Goal: Information Seeking & Learning: Learn about a topic

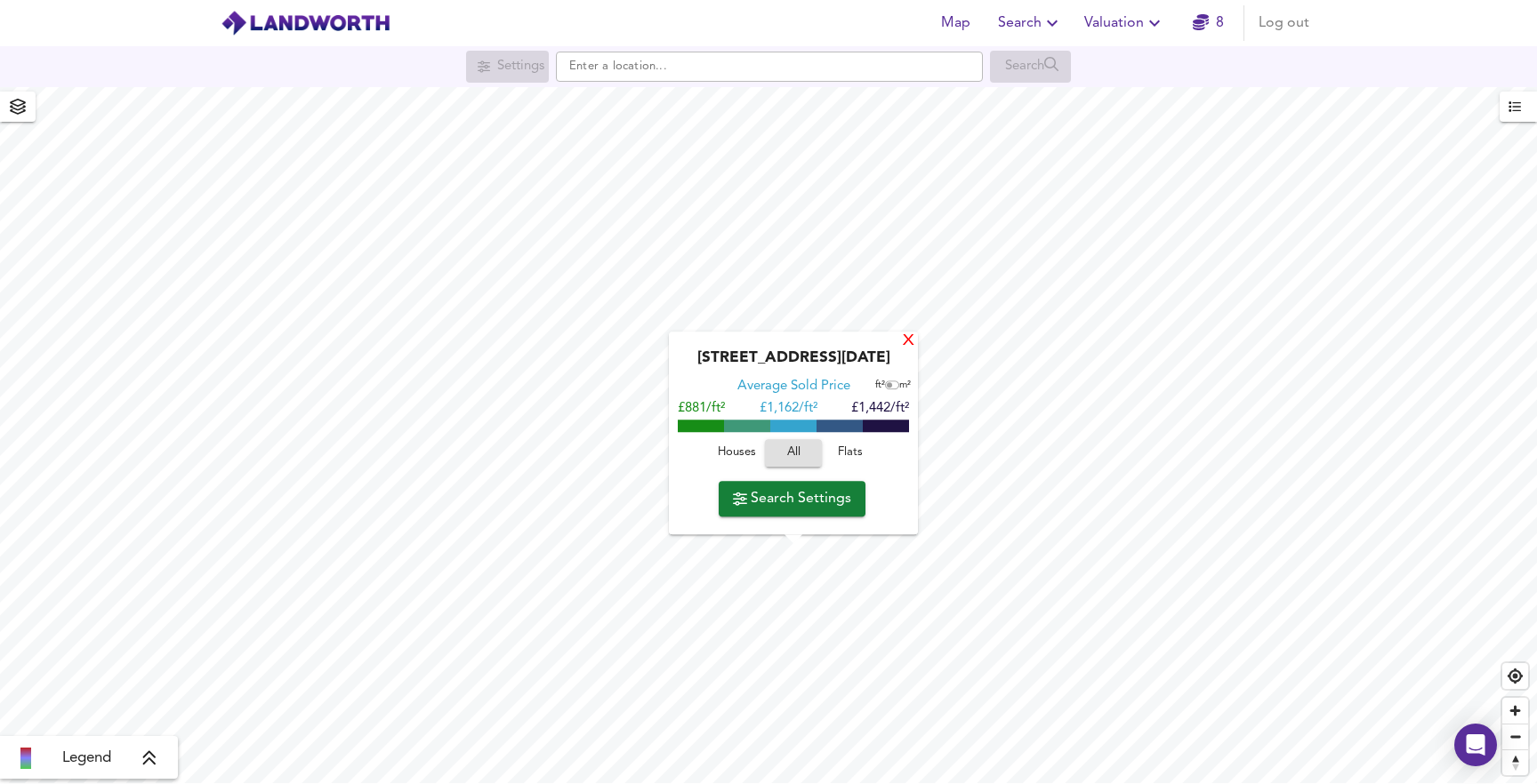
click at [909, 339] on div "X" at bounding box center [908, 341] width 15 height 17
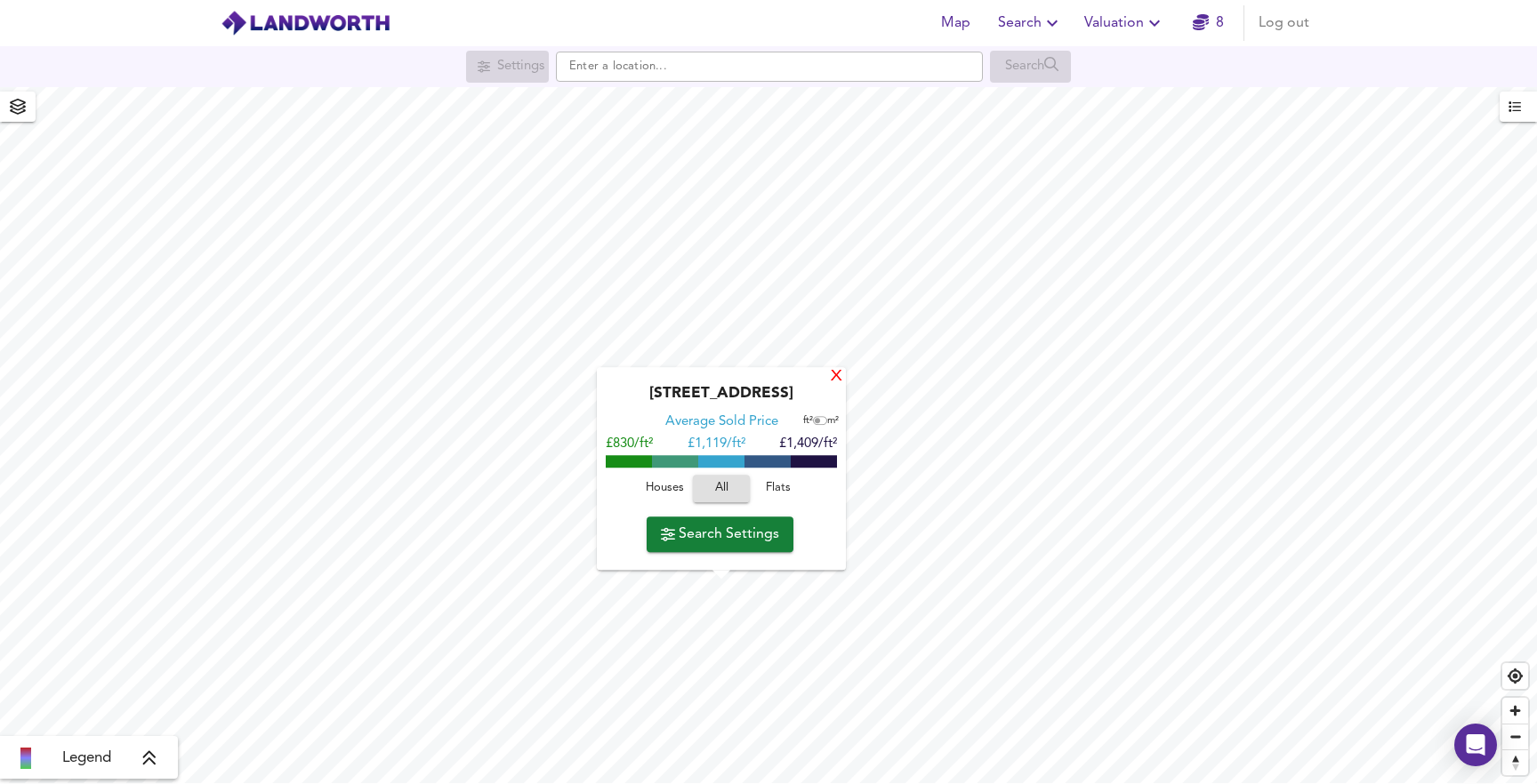
click at [835, 382] on div "X" at bounding box center [836, 377] width 15 height 17
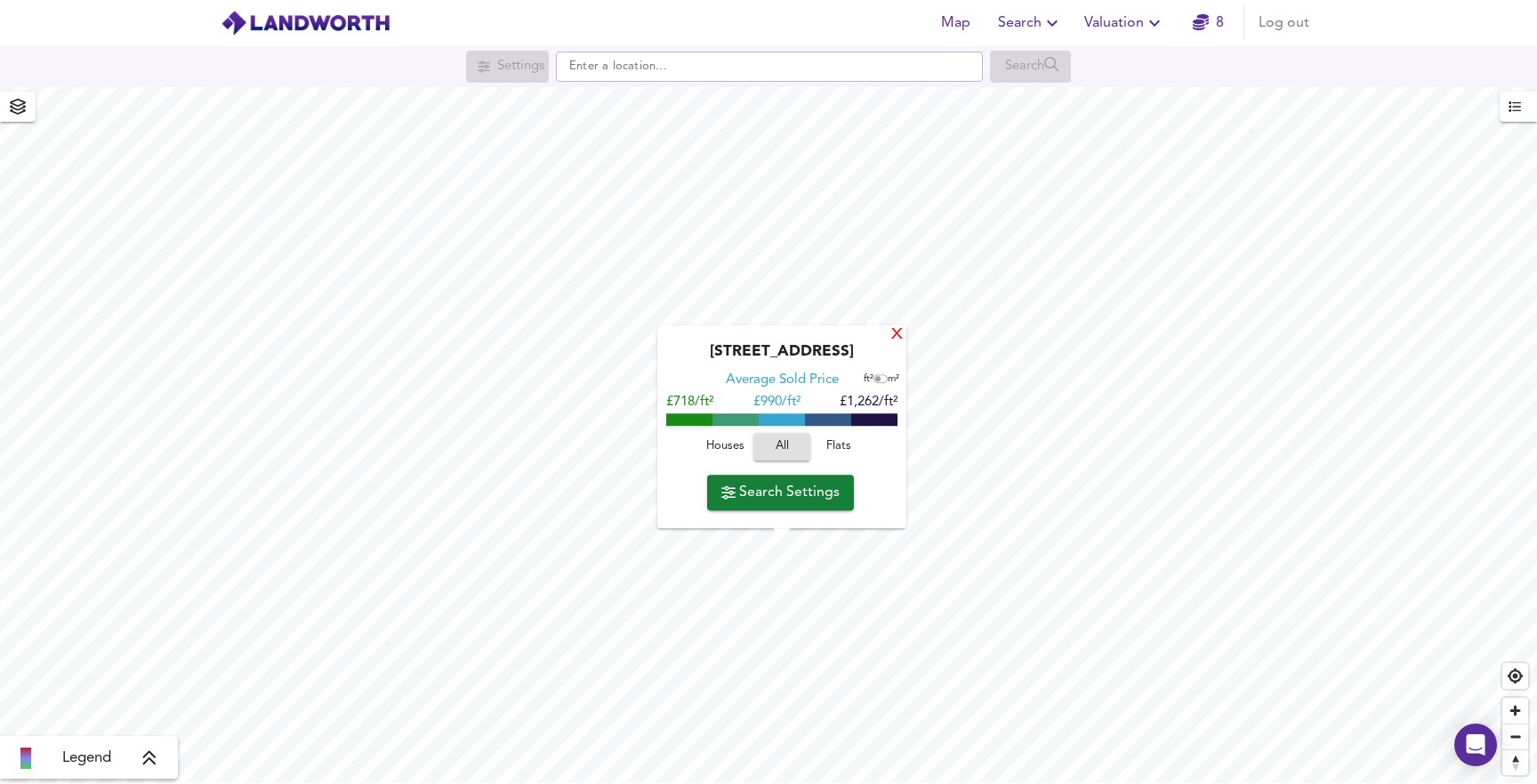
click at [896, 333] on div "X" at bounding box center [896, 335] width 15 height 17
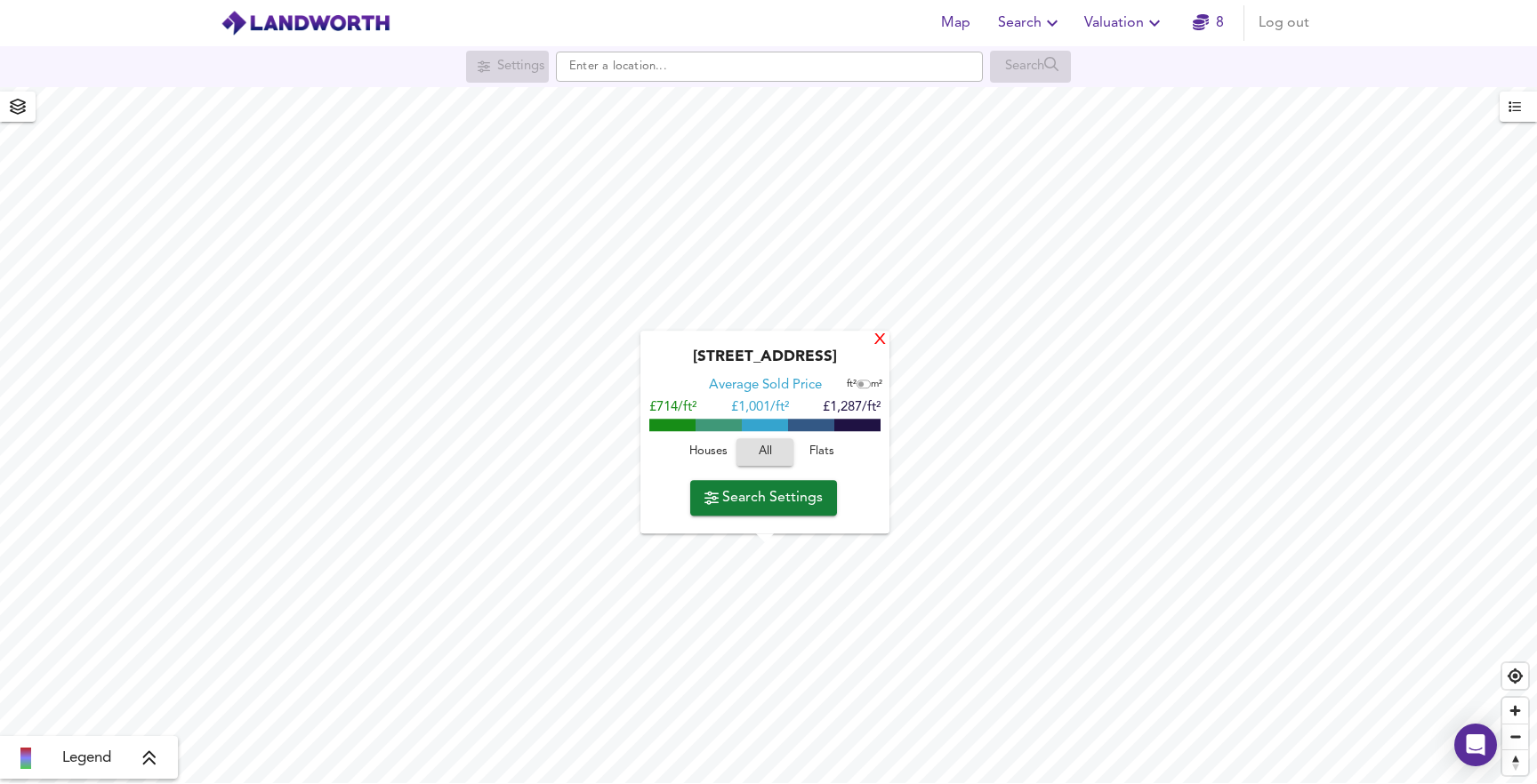
click at [882, 349] on div "X" at bounding box center [879, 340] width 15 height 17
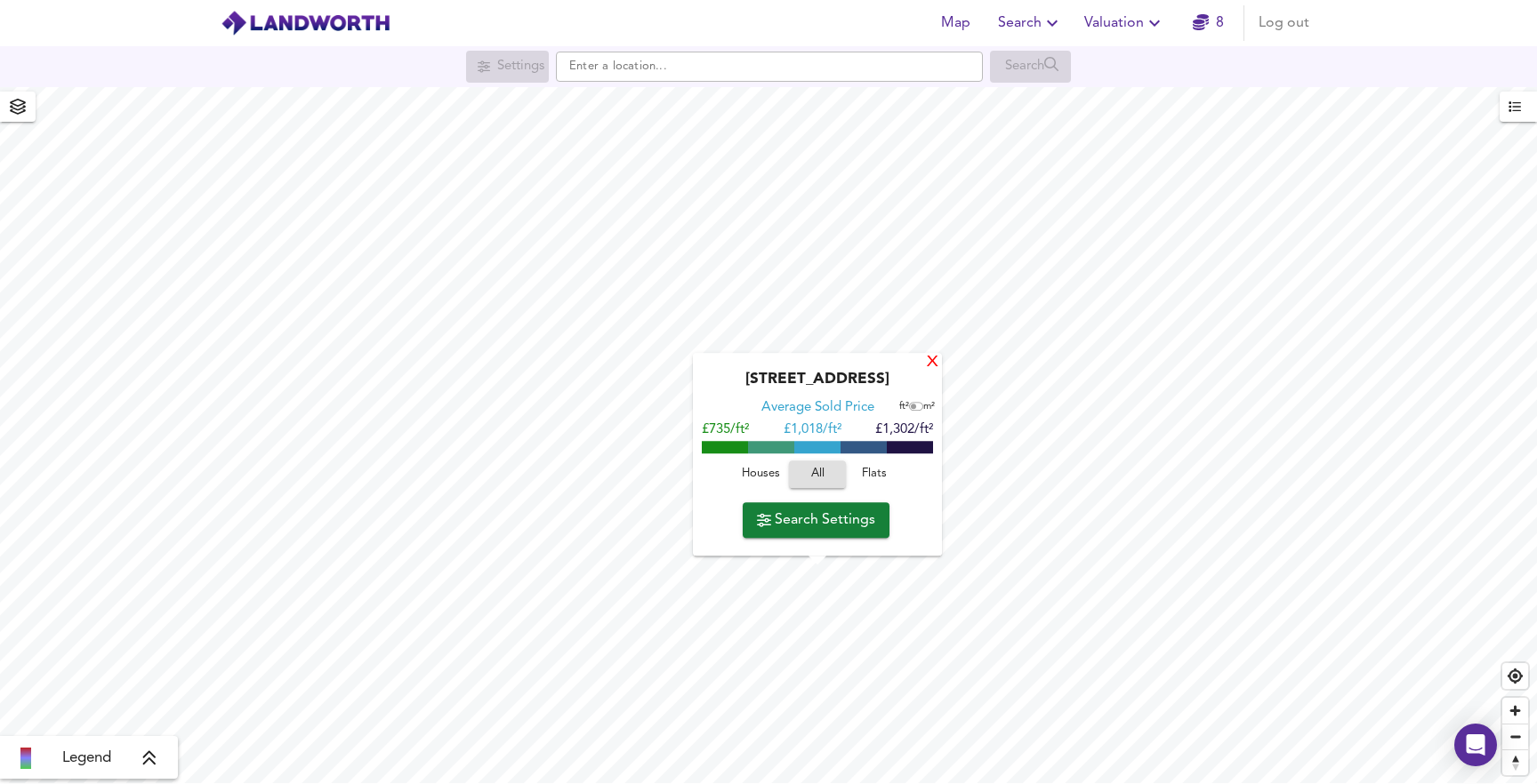
click at [930, 364] on div "X" at bounding box center [932, 363] width 15 height 17
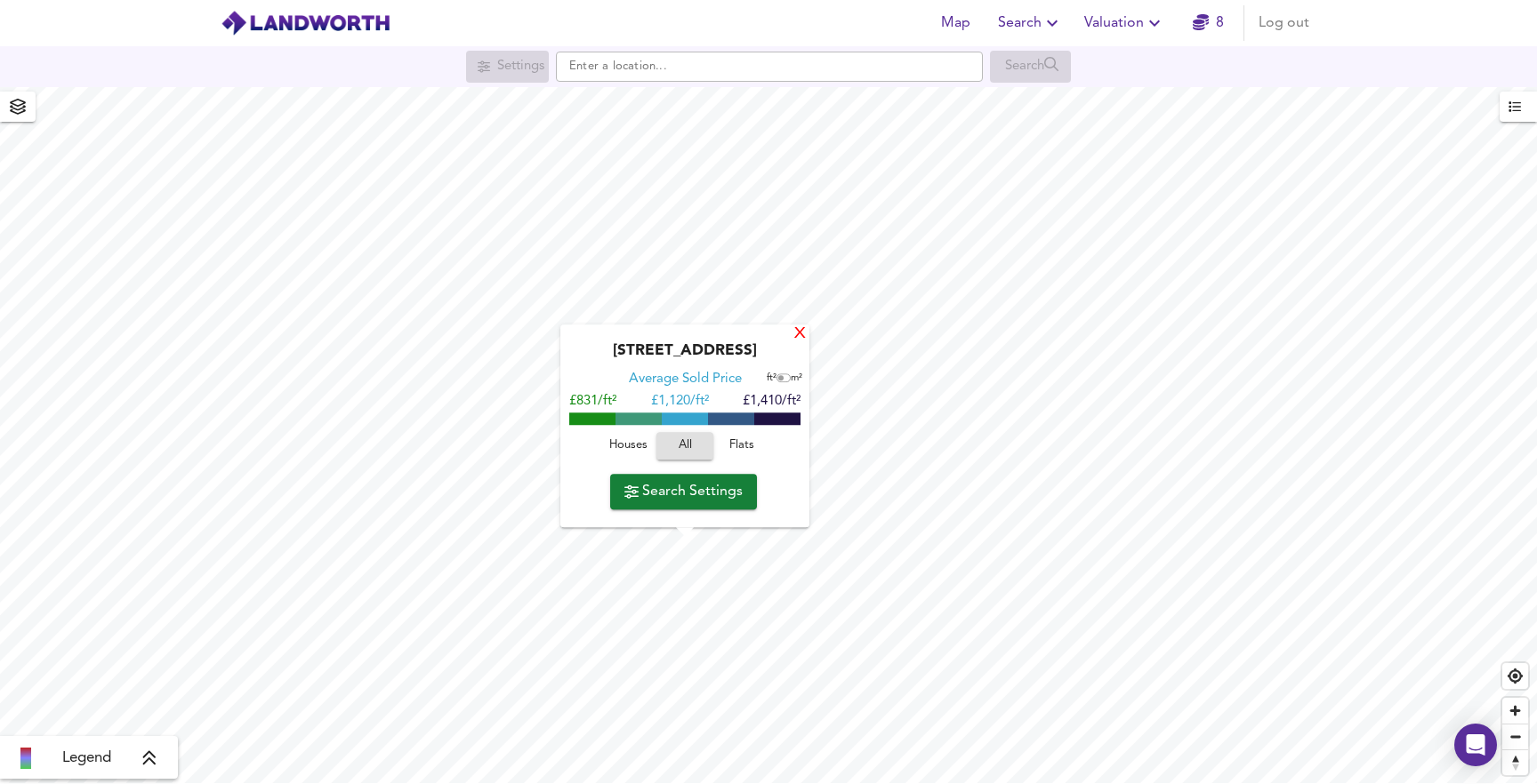
click at [795, 340] on div "X" at bounding box center [799, 334] width 15 height 17
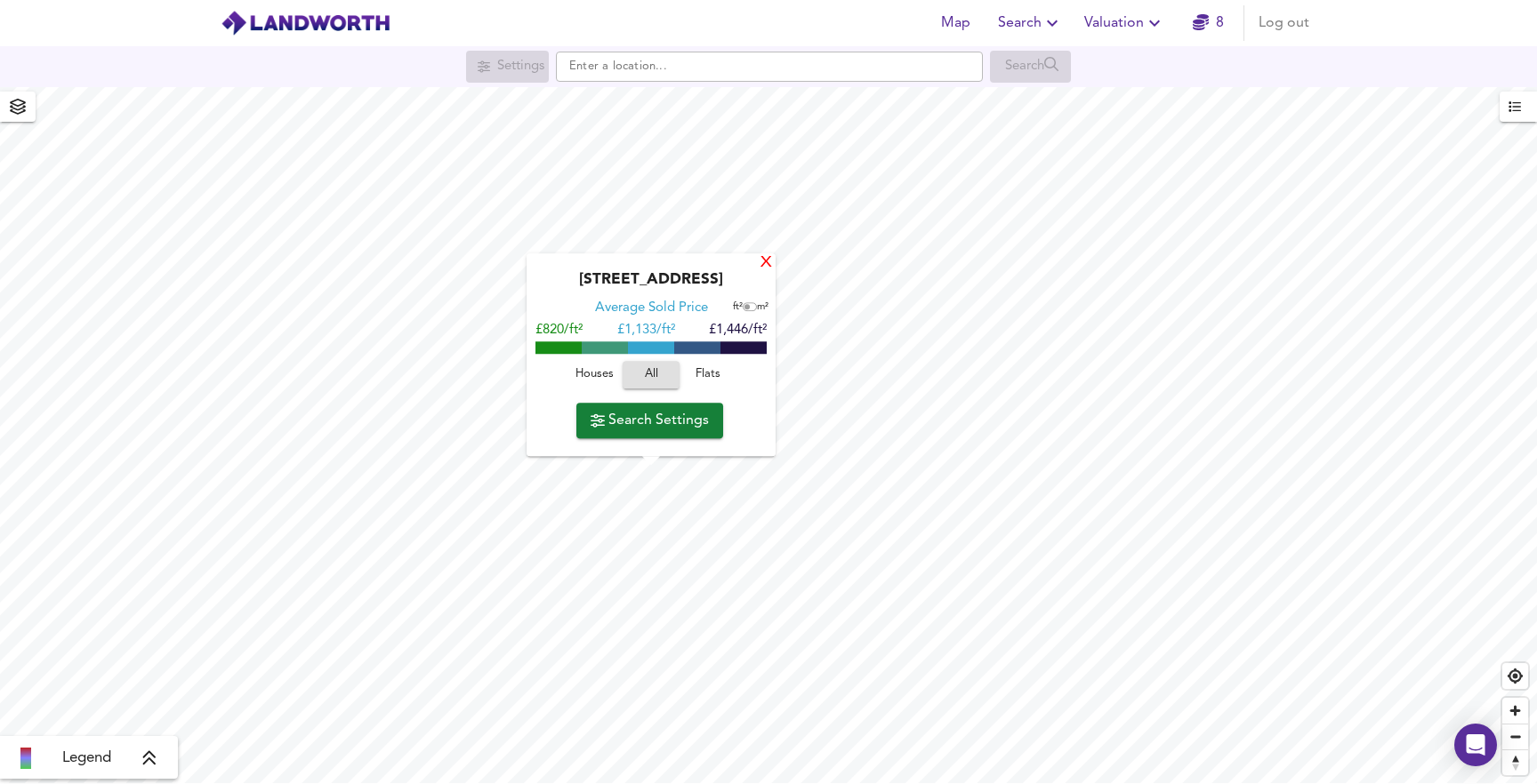
click at [771, 260] on div "X" at bounding box center [766, 263] width 15 height 17
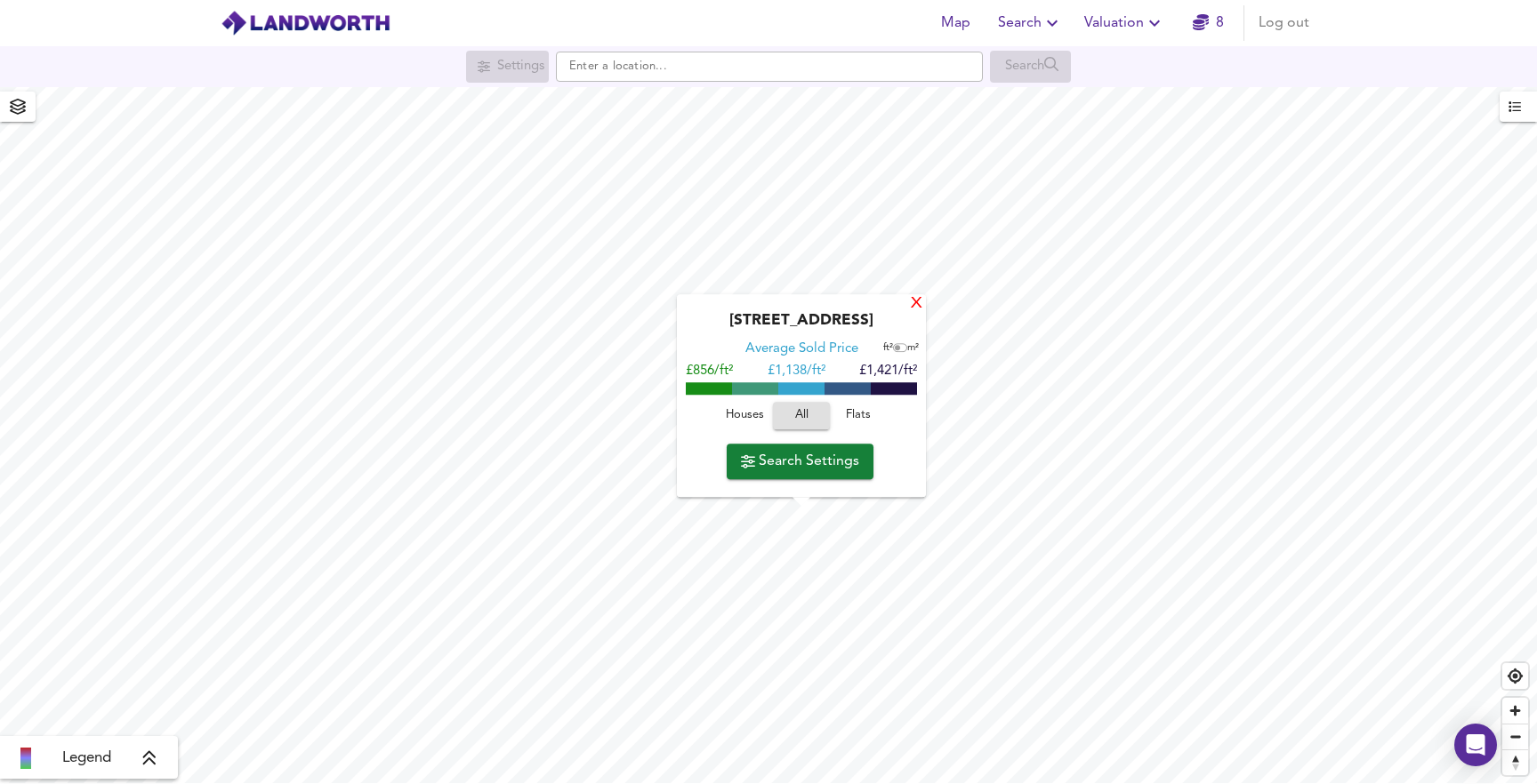
click at [920, 307] on div "X" at bounding box center [916, 304] width 15 height 17
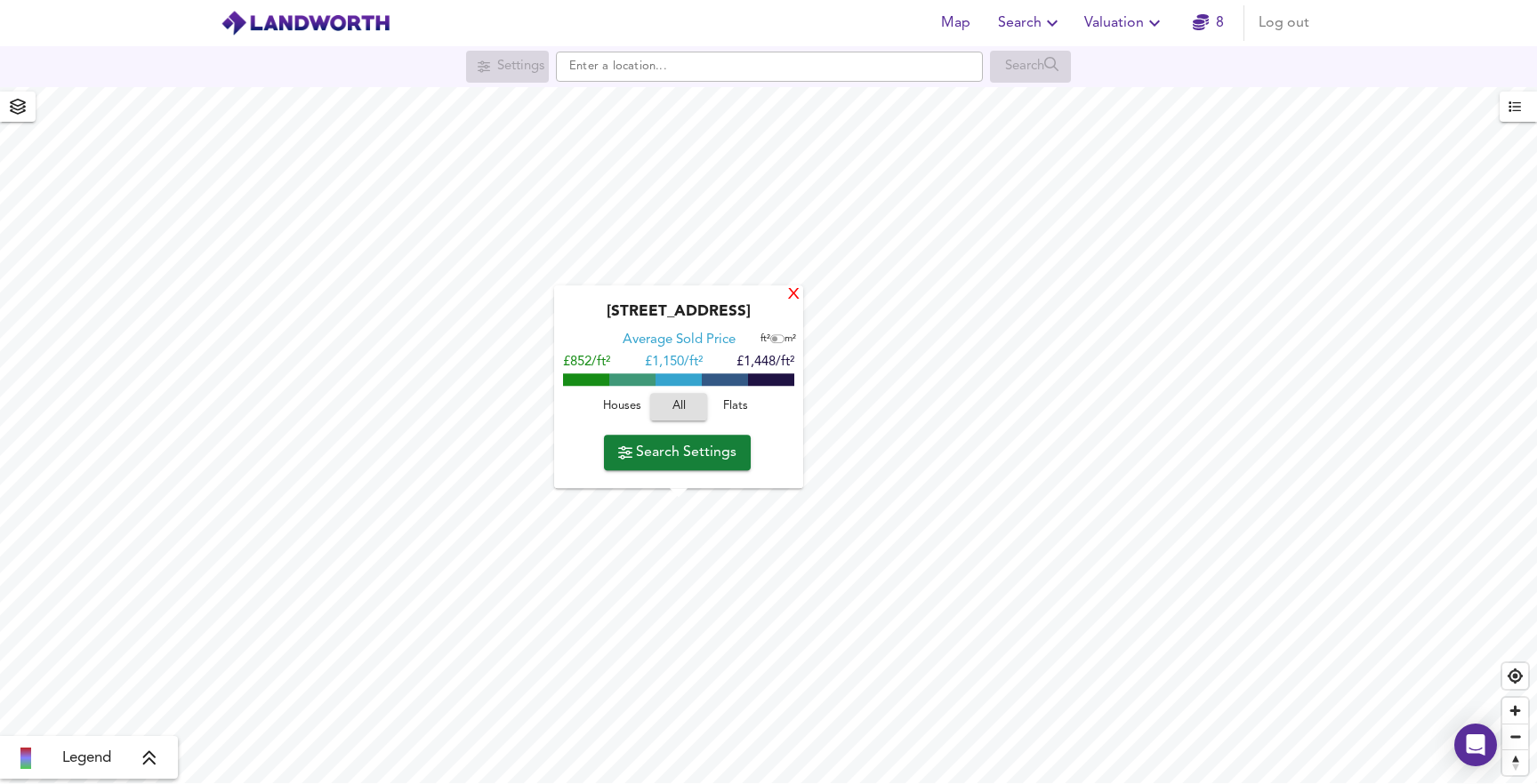
click at [793, 298] on div "X" at bounding box center [793, 295] width 15 height 17
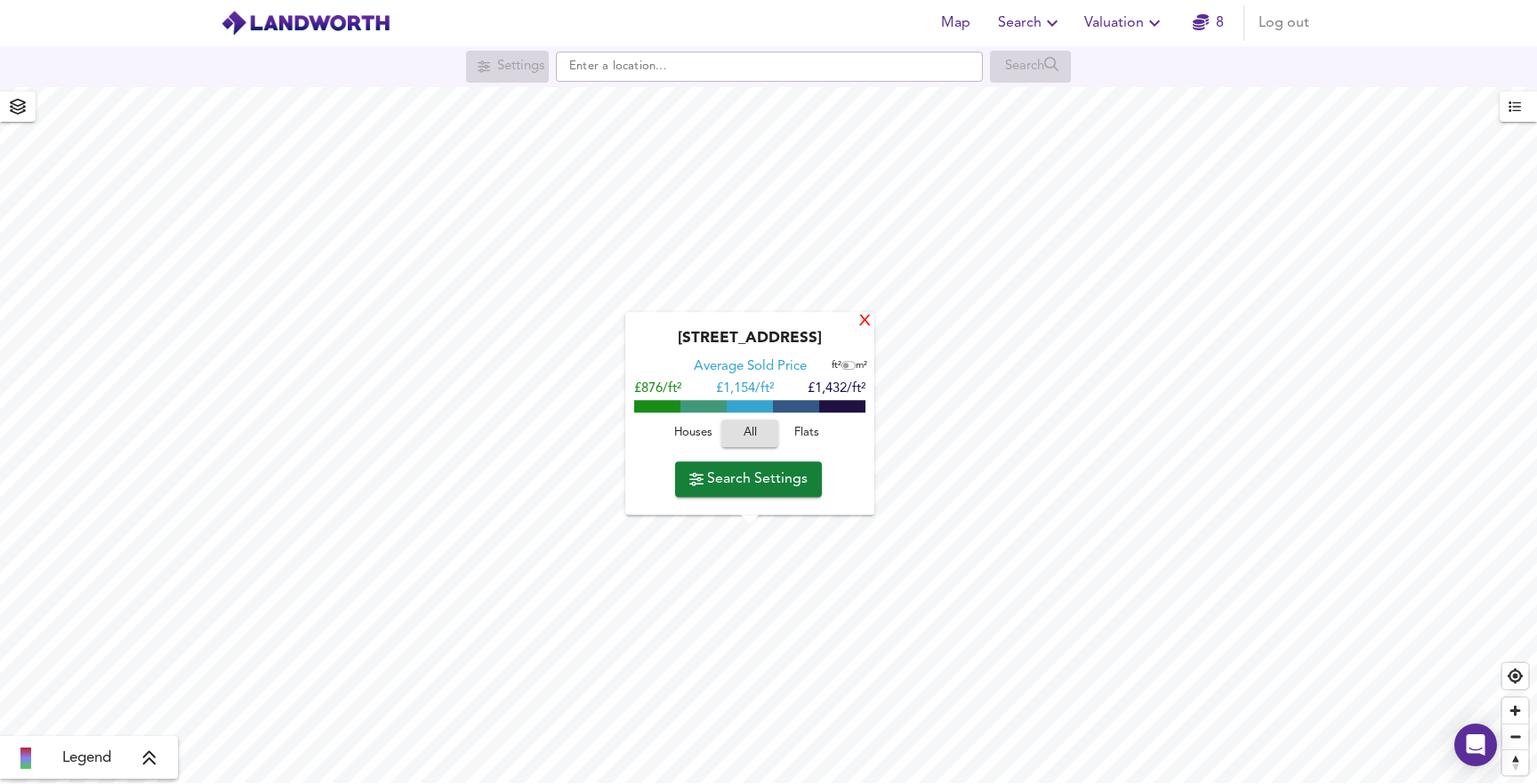
click at [861, 326] on div "X" at bounding box center [864, 321] width 15 height 17
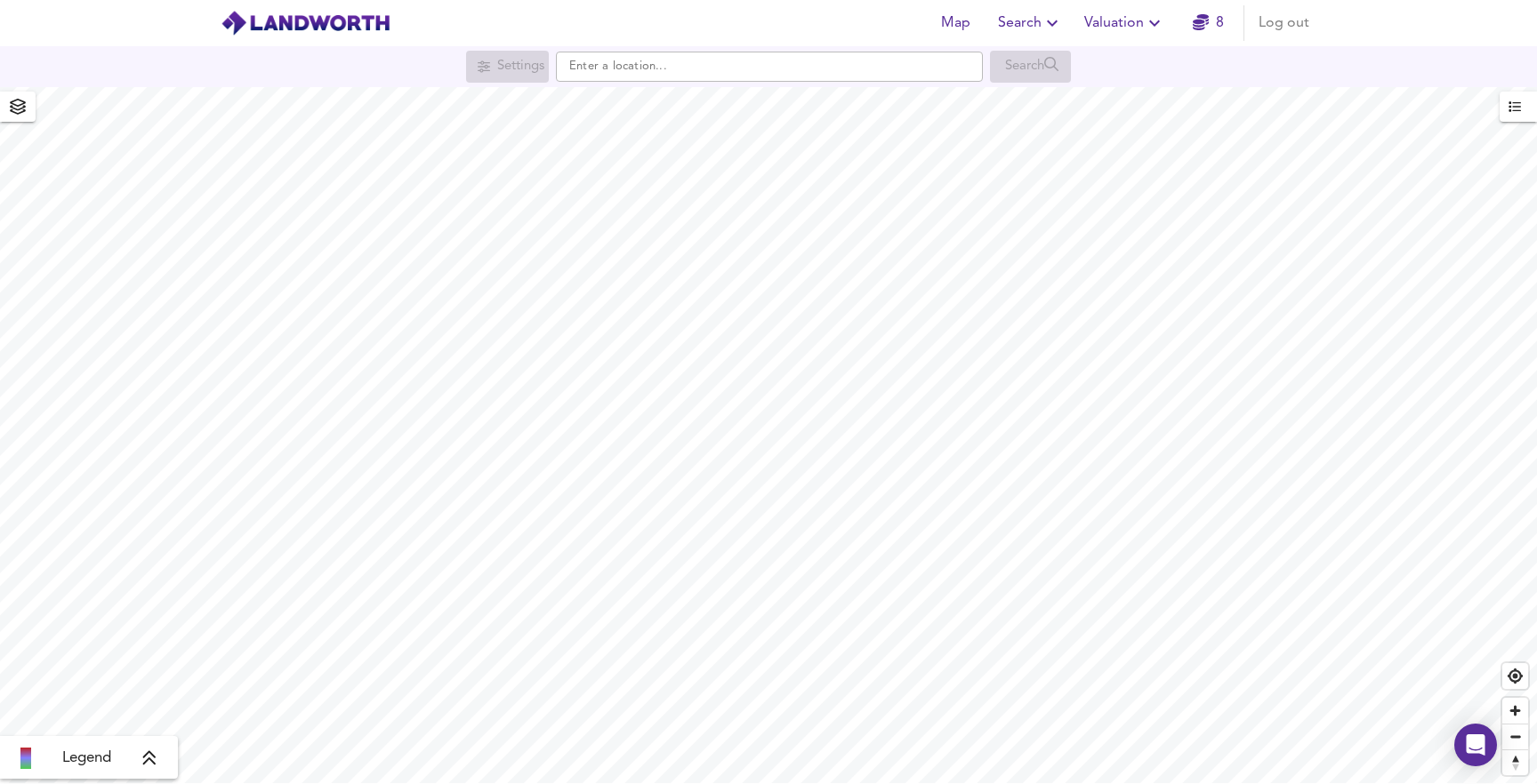
click at [154, 754] on icon at bounding box center [149, 758] width 16 height 18
click at [163, 627] on icon at bounding box center [163, 632] width 16 height 18
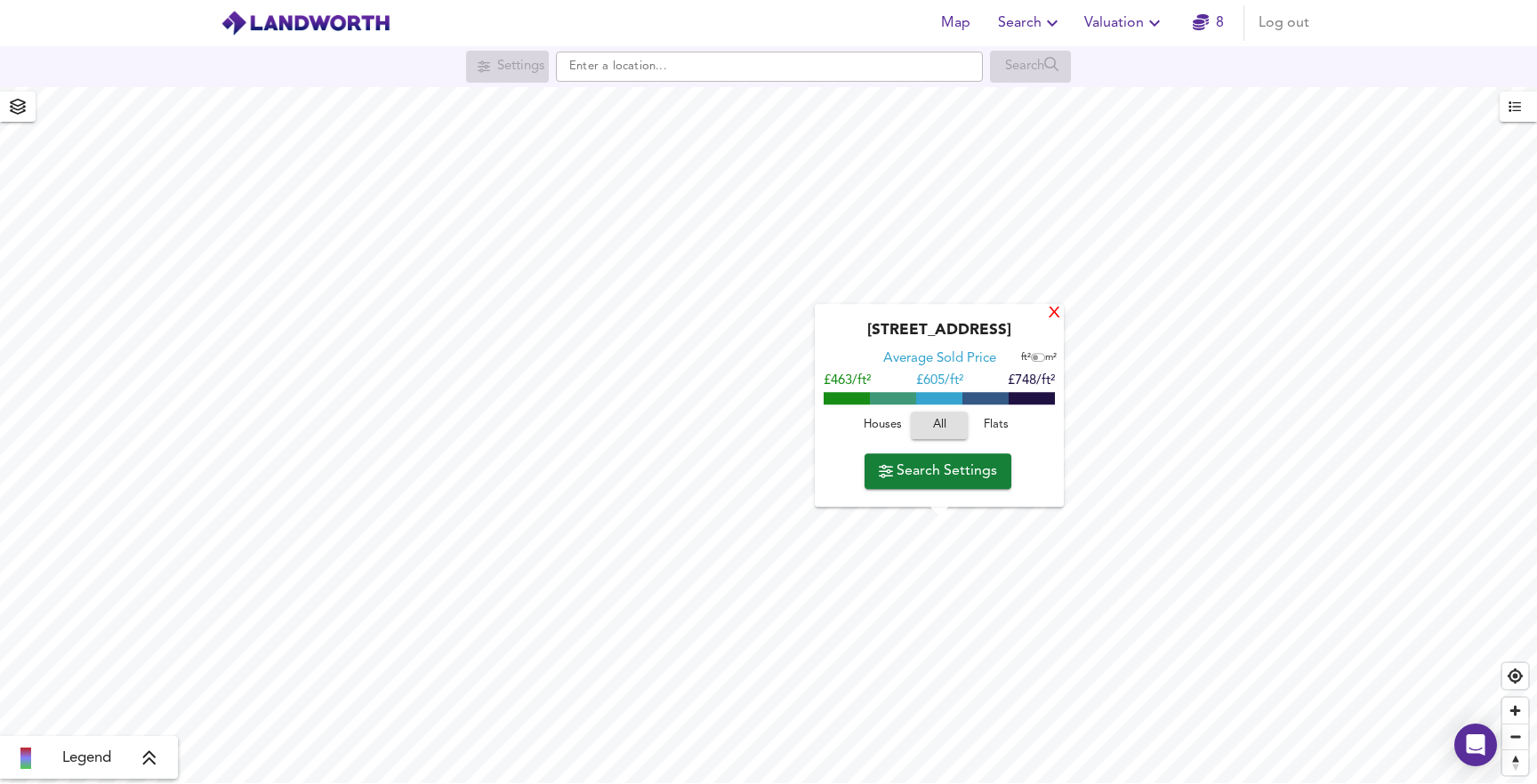
click at [1052, 313] on div "X" at bounding box center [1053, 313] width 15 height 17
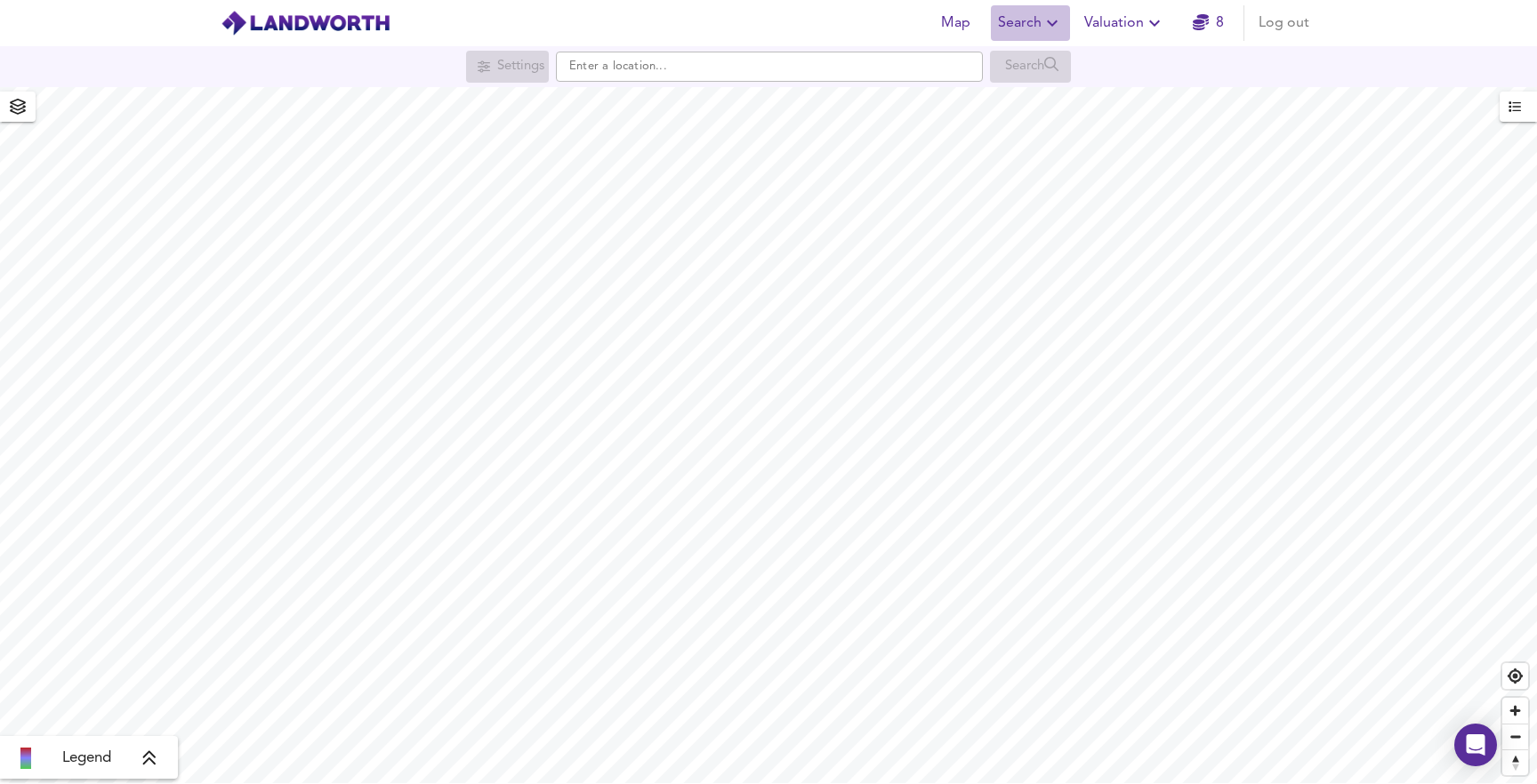
click at [1035, 29] on span "Search" at bounding box center [1031, 23] width 65 height 25
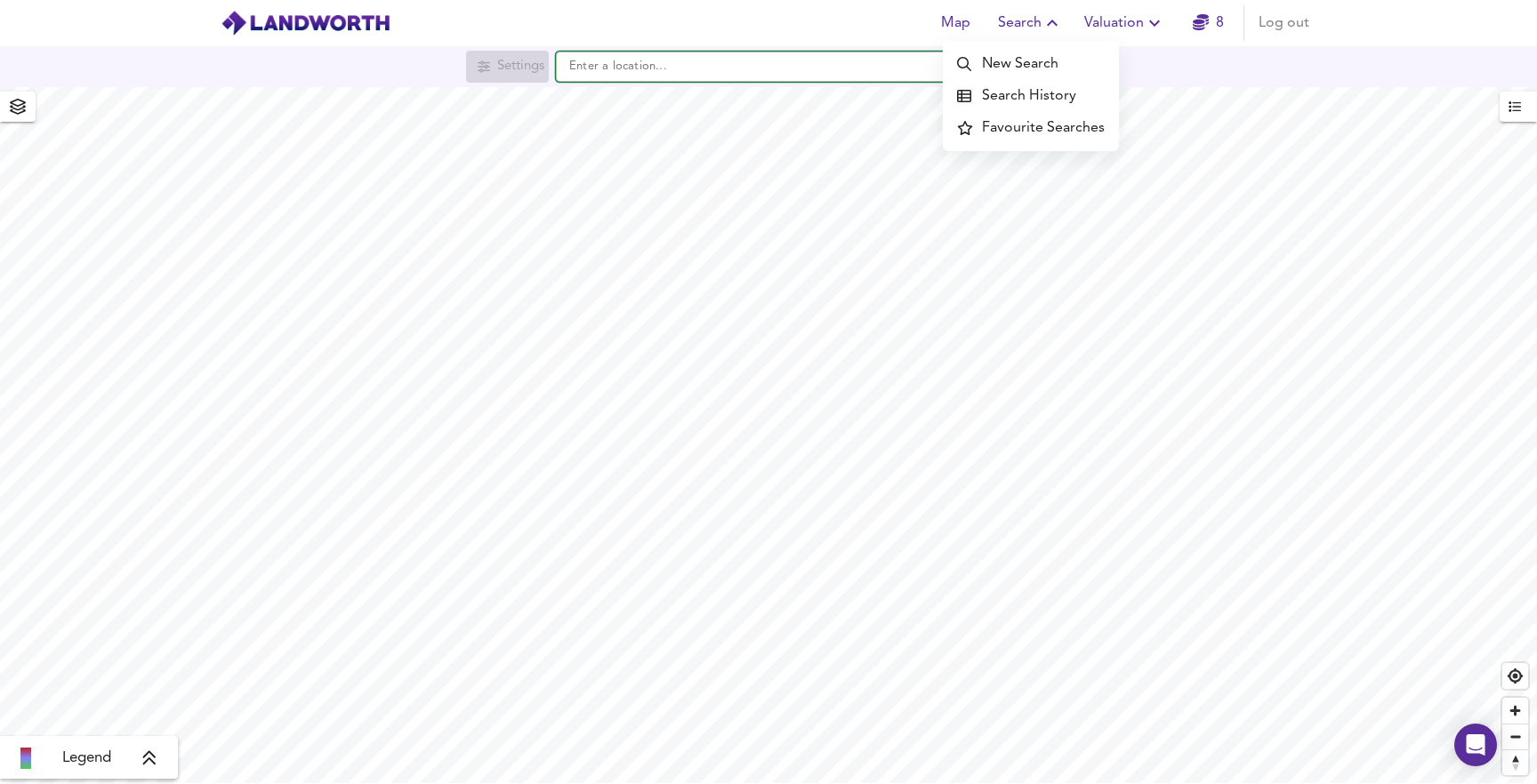
click at [685, 66] on input "text" at bounding box center [769, 66] width 427 height 31
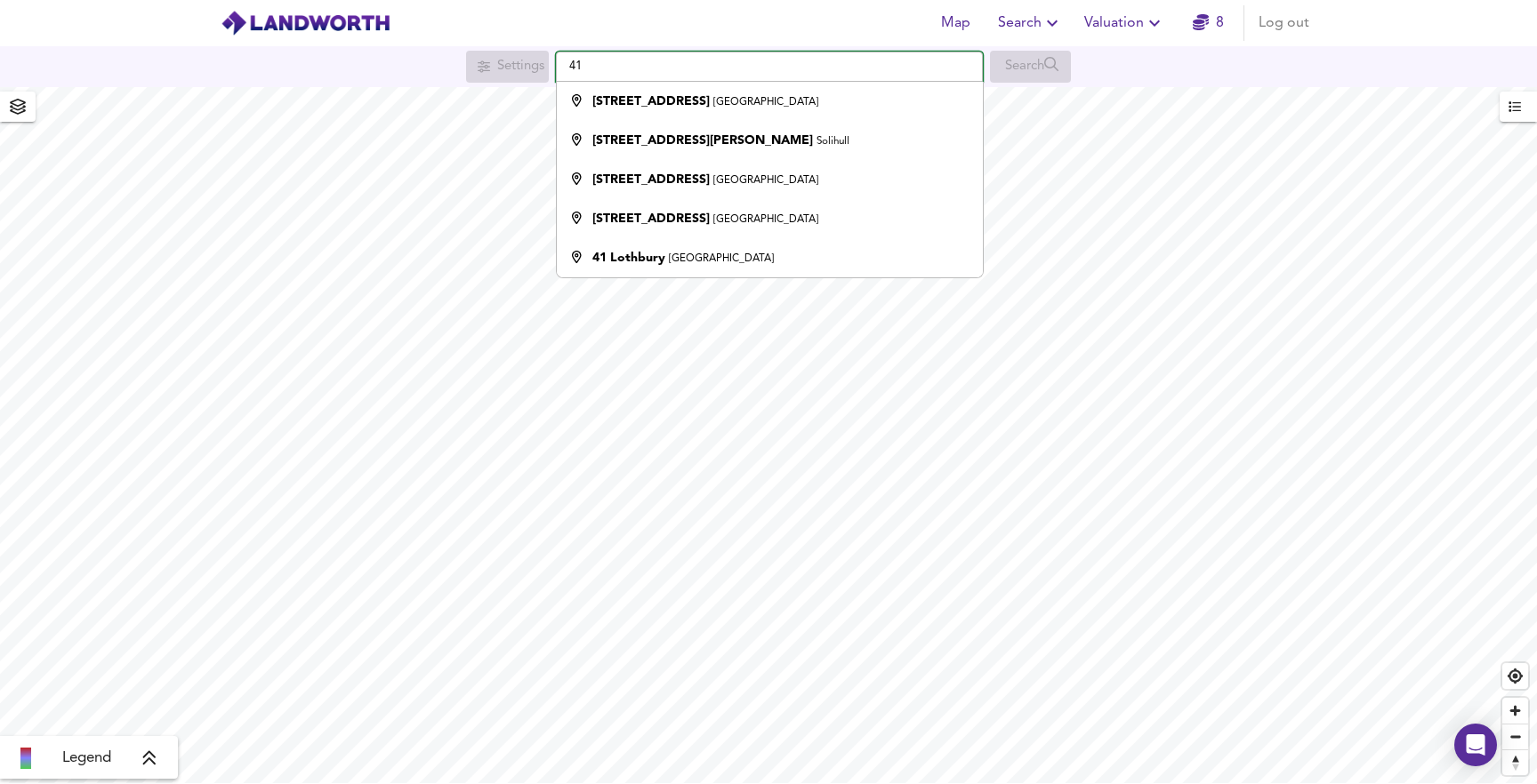
type input "4"
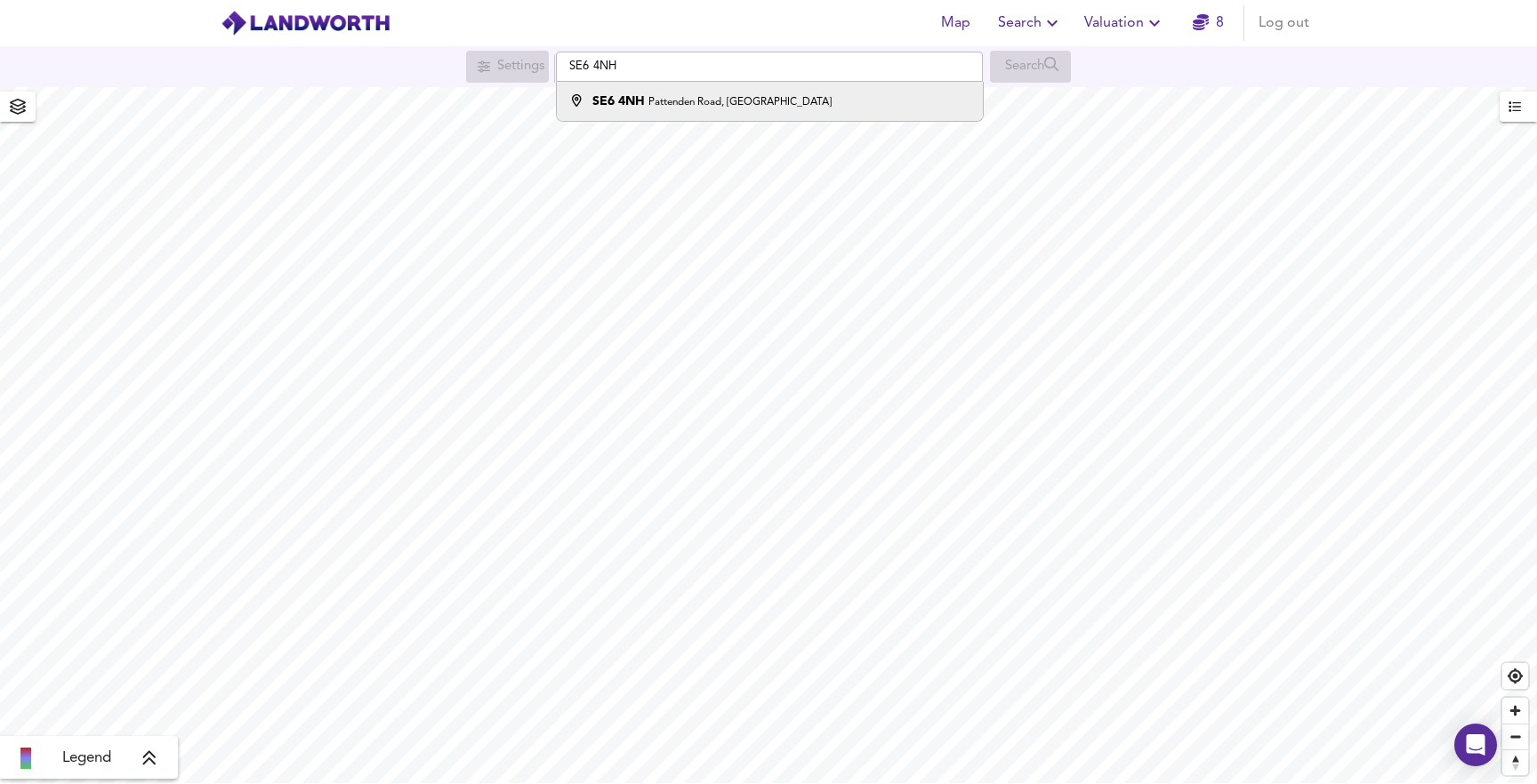
click at [689, 102] on small "Pattenden Road, [GEOGRAPHIC_DATA]" at bounding box center [740, 102] width 183 height 11
type input "[STREET_ADDRESS]"
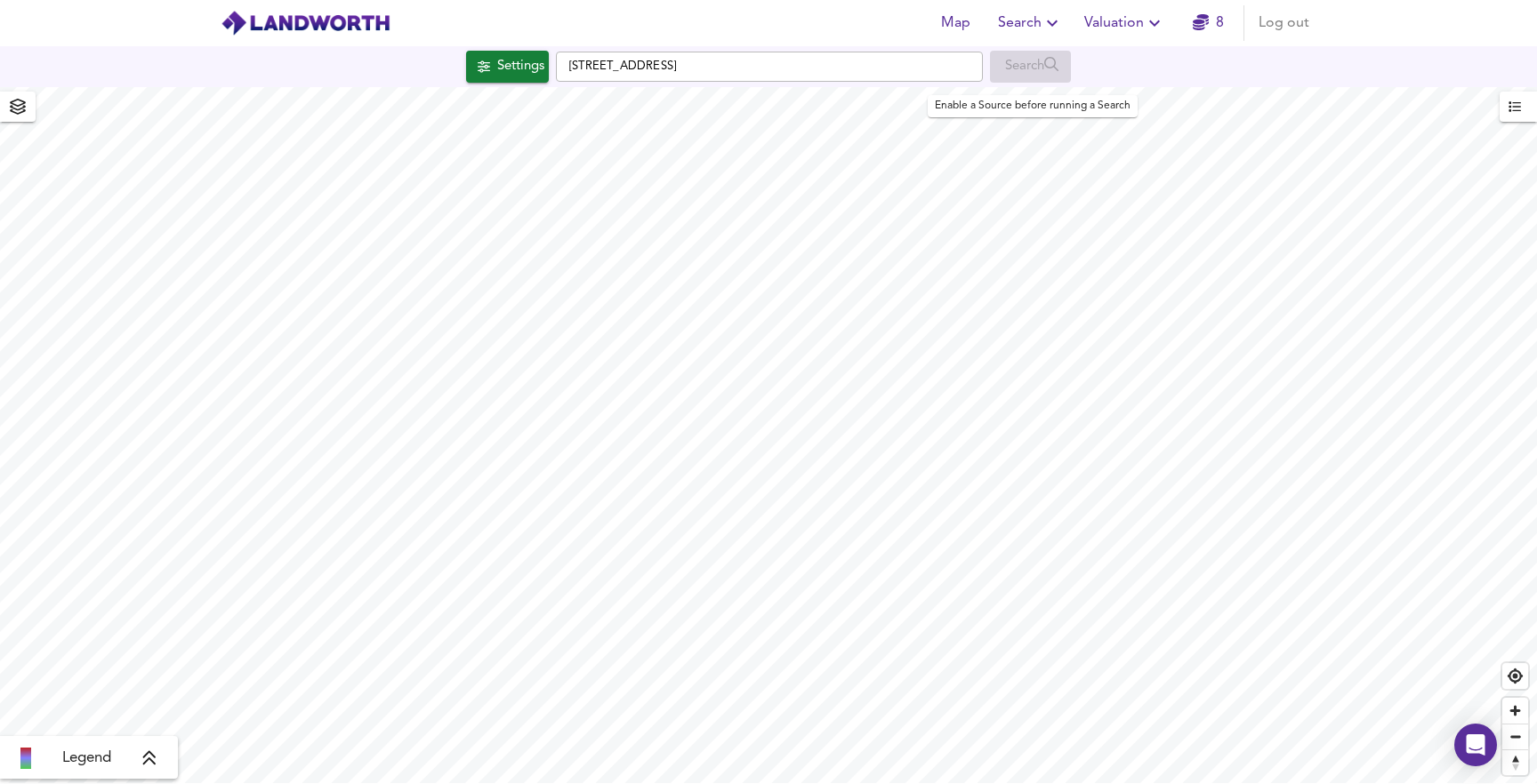
checkbox input "false"
checkbox input "true"
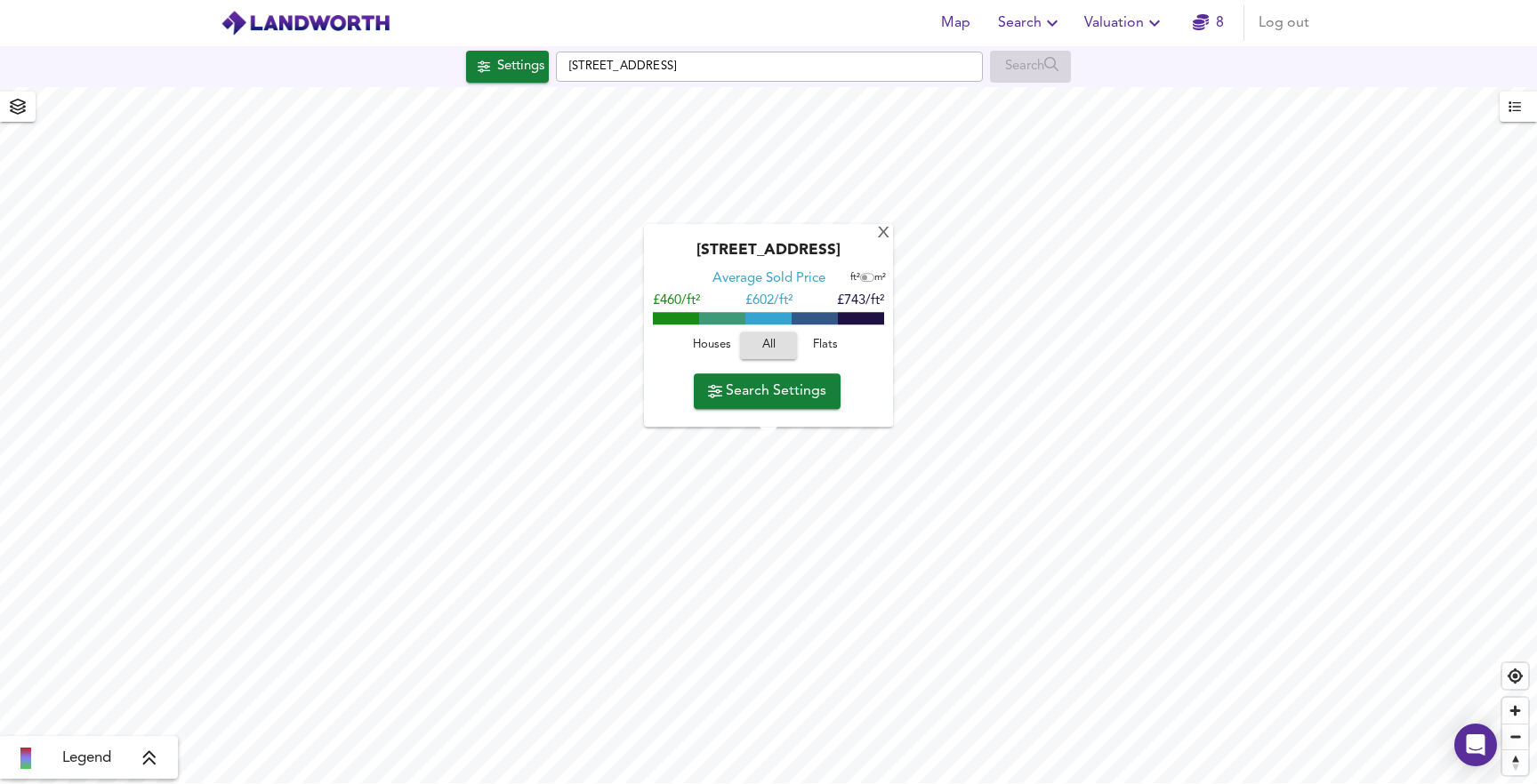
click at [759, 390] on span "Search Settings" at bounding box center [768, 391] width 119 height 25
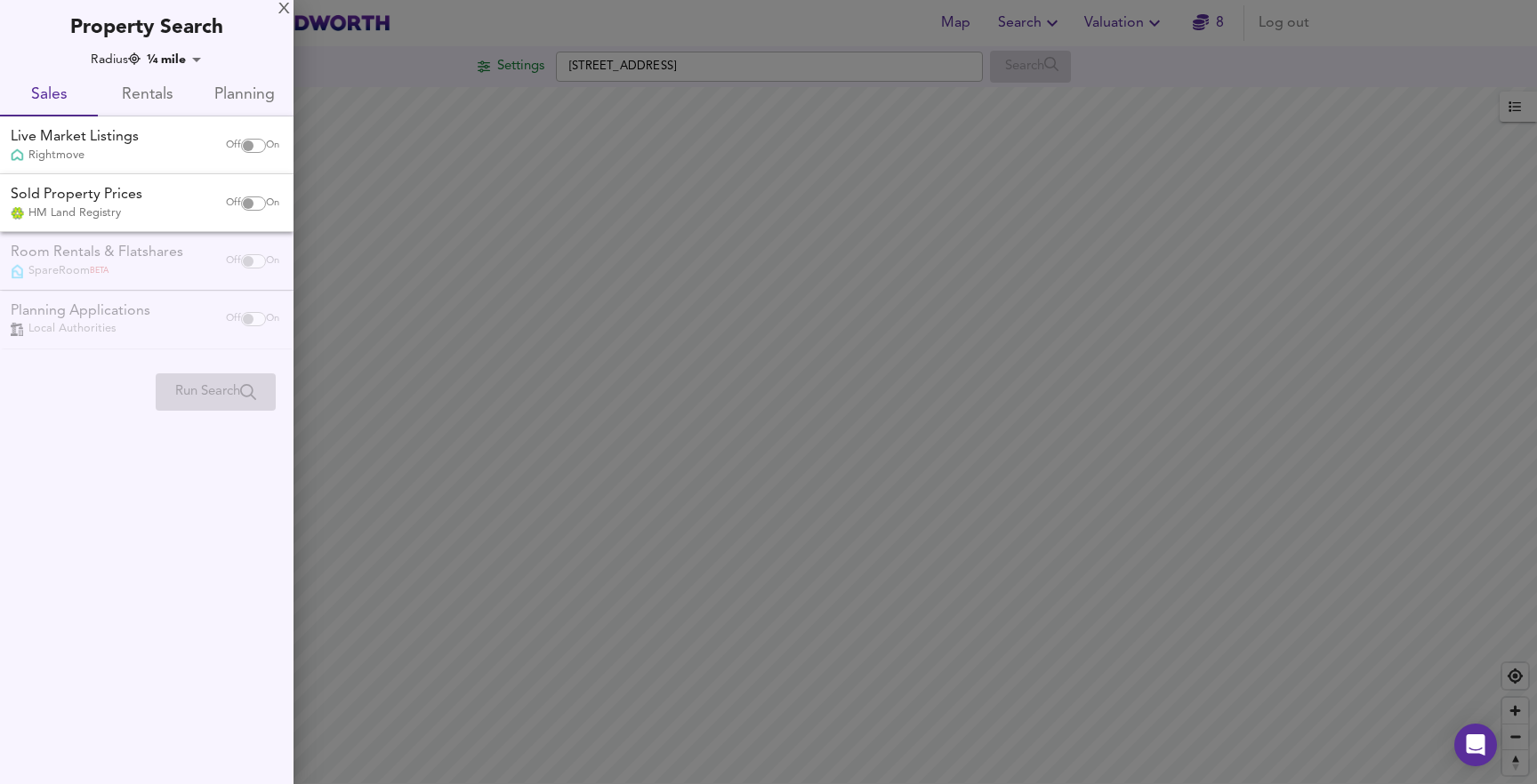
click at [251, 140] on input "checkbox" at bounding box center [247, 145] width 43 height 14
checkbox input "true"
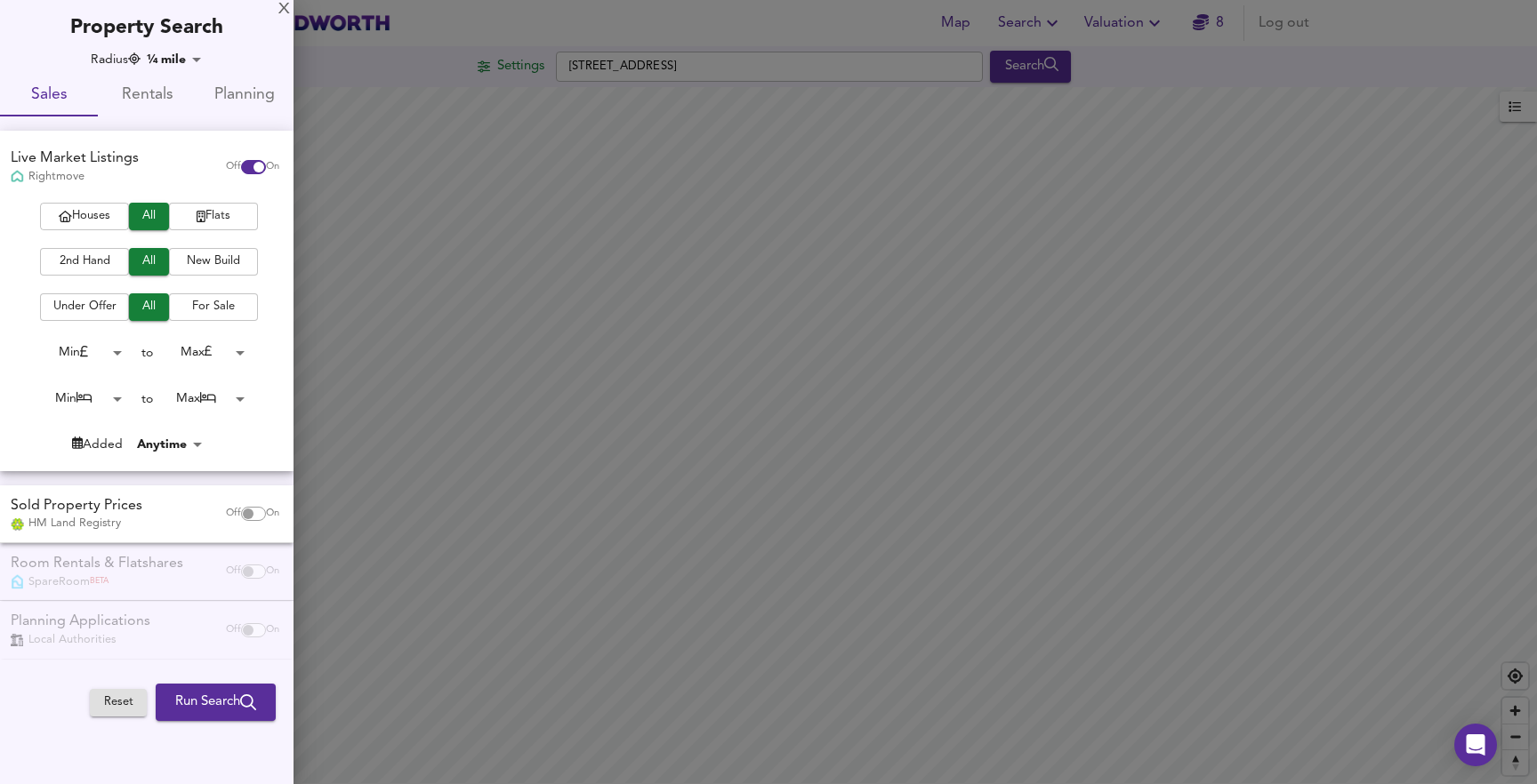
click at [83, 208] on span "Houses" at bounding box center [84, 217] width 71 height 21
click at [162, 519] on div "Sold Property Prices HM Land Registry" at bounding box center [110, 514] width 212 height 37
checkbox input "true"
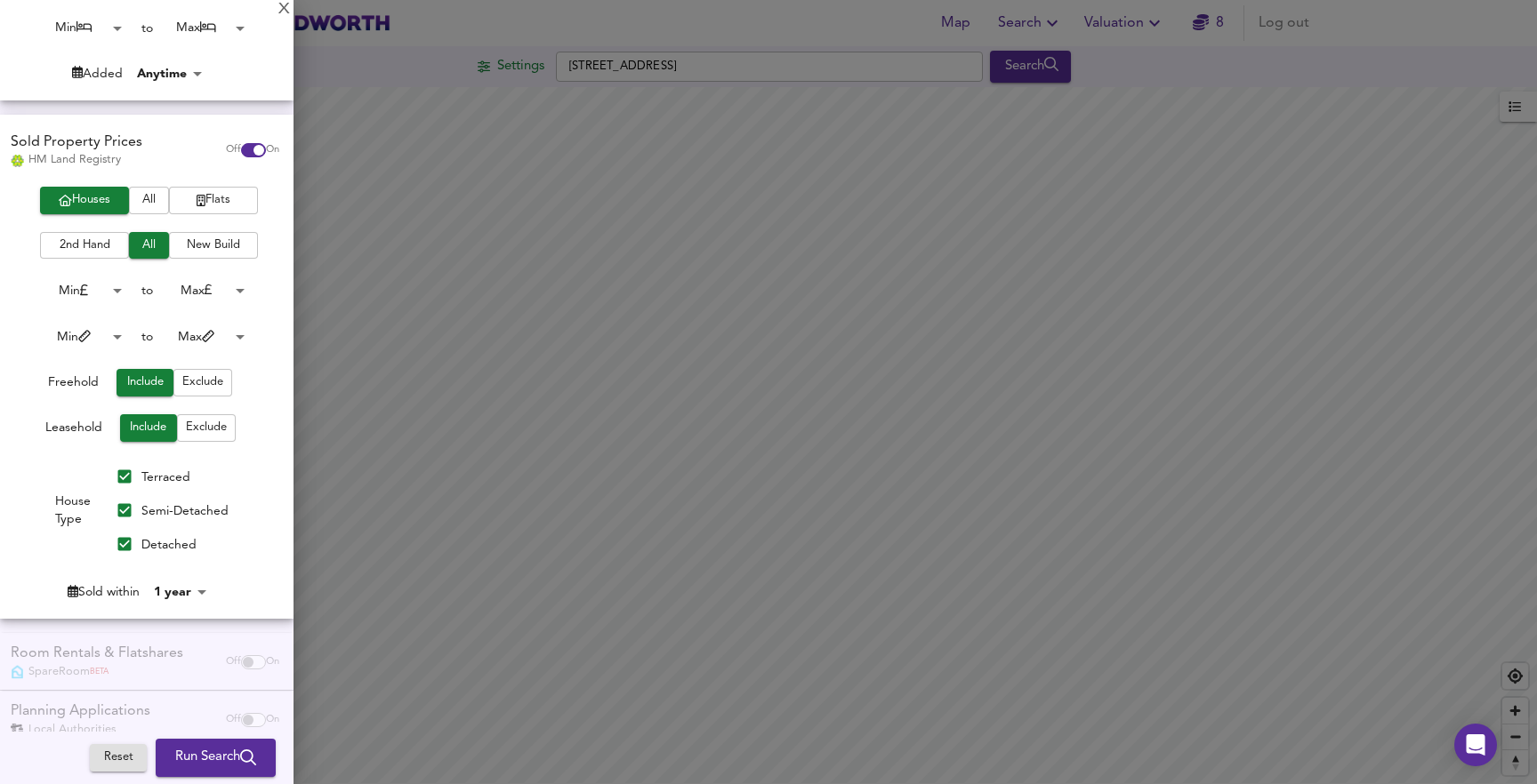
scroll to position [385, 0]
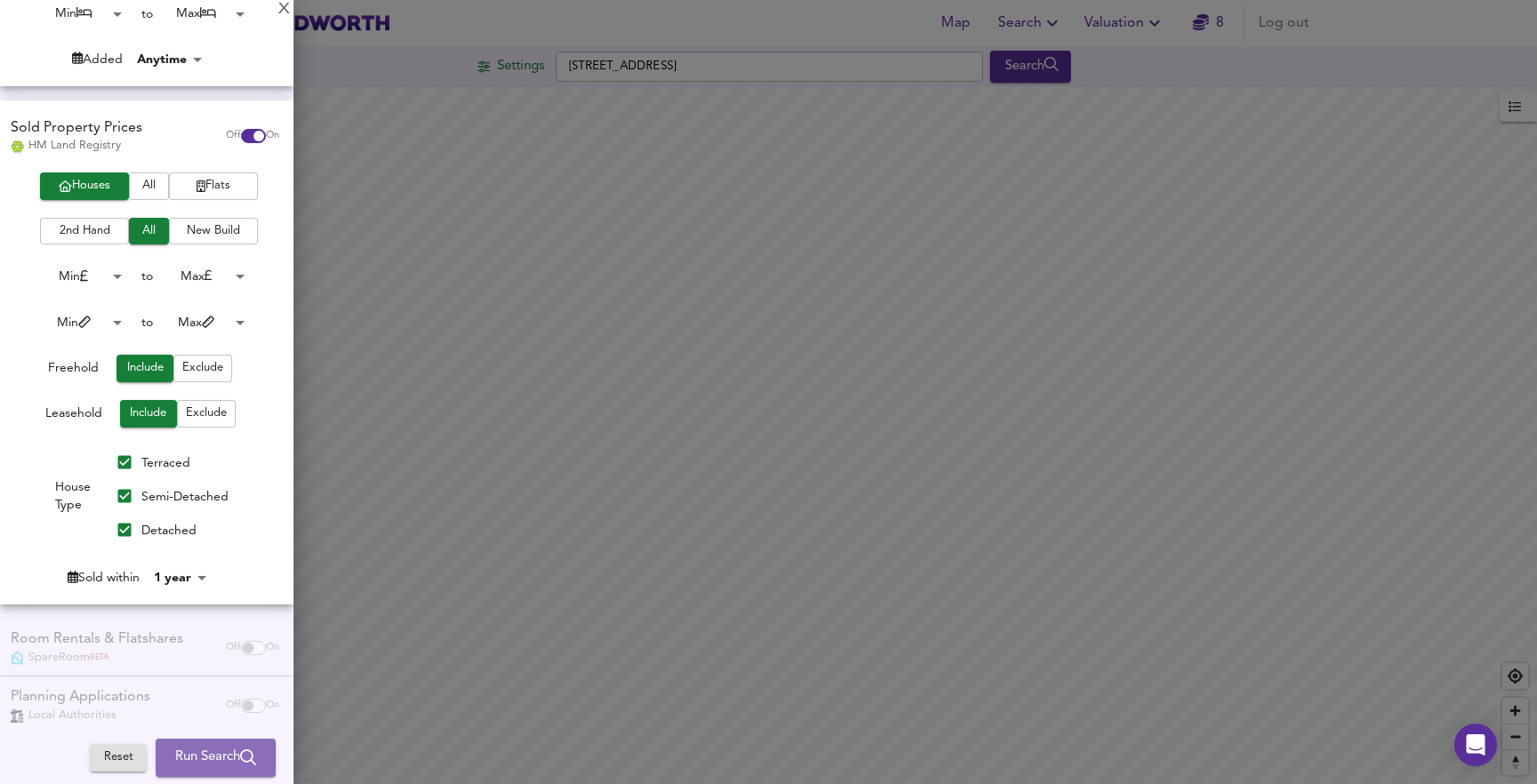
click at [180, 751] on span "Run Search" at bounding box center [216, 757] width 81 height 23
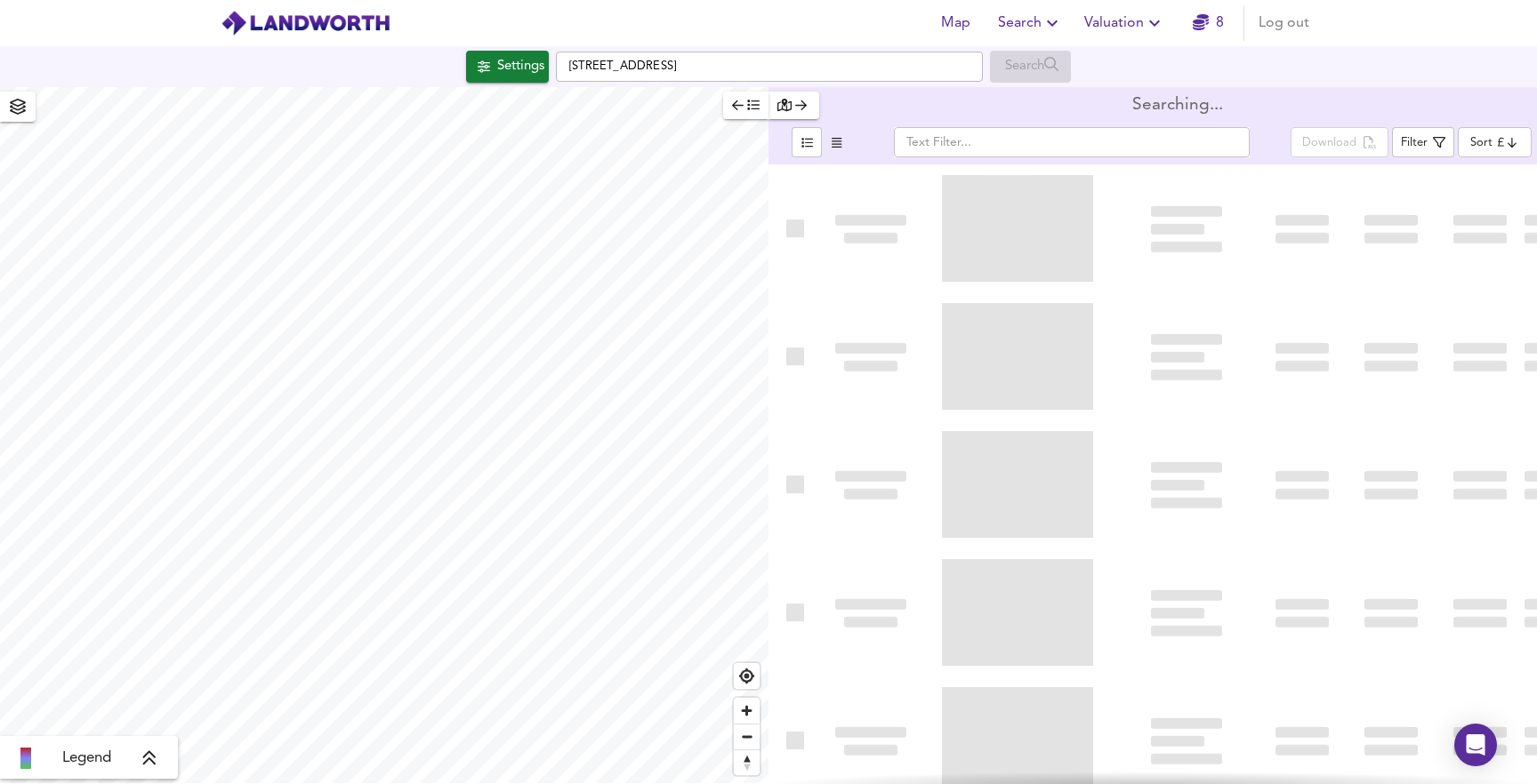
type input "bestdeal"
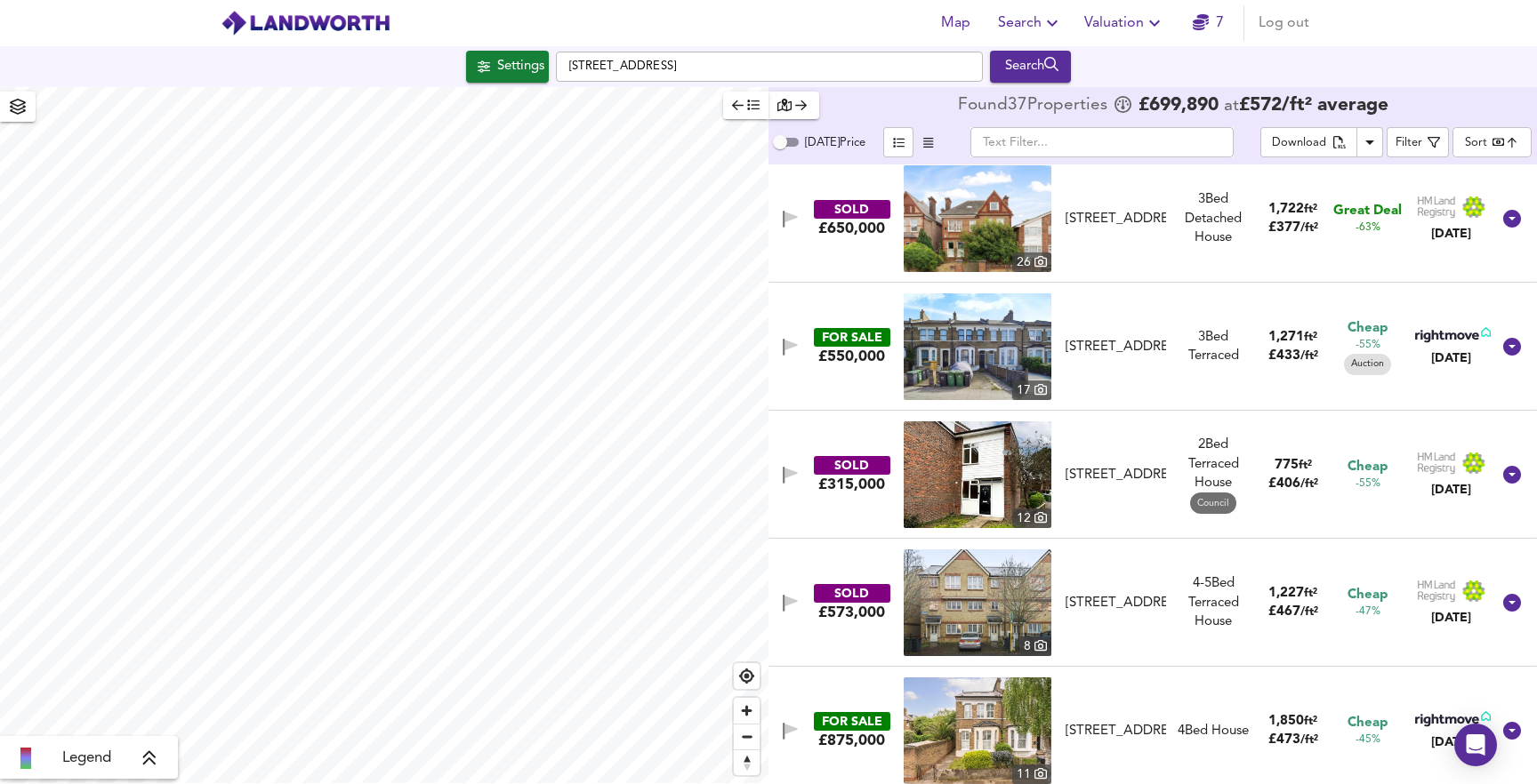
scroll to position [8, 0]
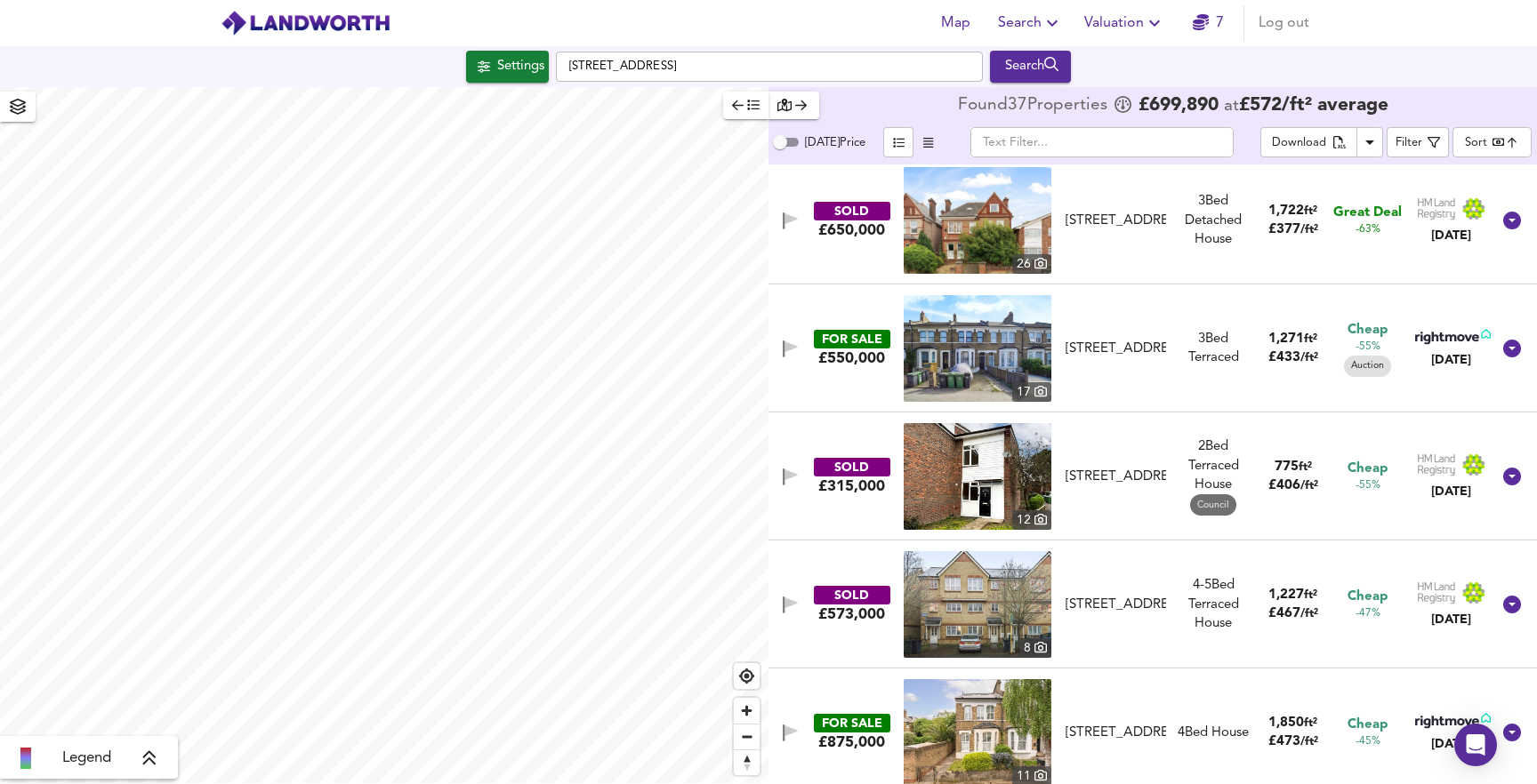
click at [851, 276] on div "SOLD £650,000 26 [STREET_ADDRESS] [STREET_ADDRESS] 3 Bed Detached House 1,722 f…" at bounding box center [1152, 219] width 768 height 128
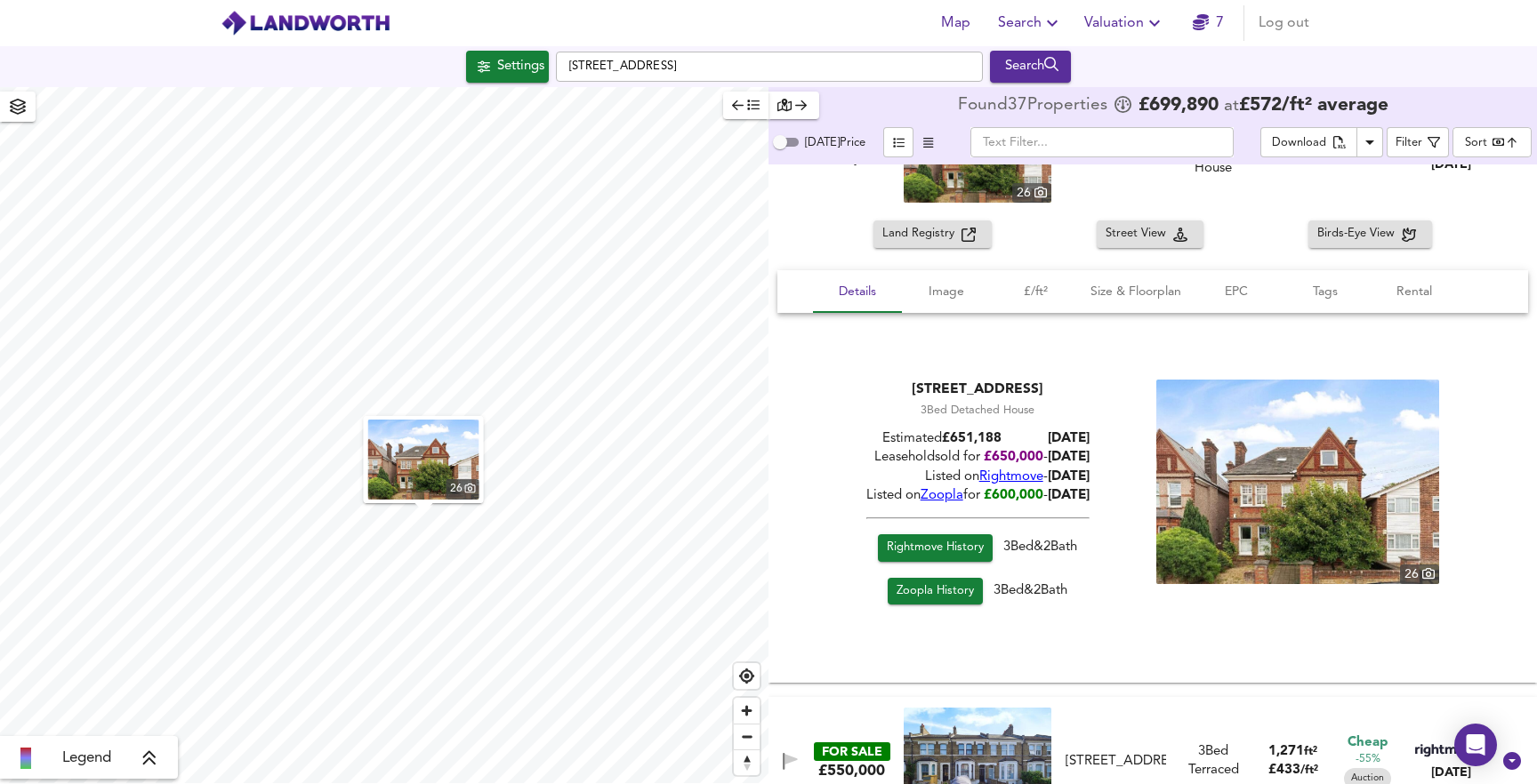
scroll to position [87, 0]
click at [957, 286] on span "Image" at bounding box center [947, 291] width 67 height 22
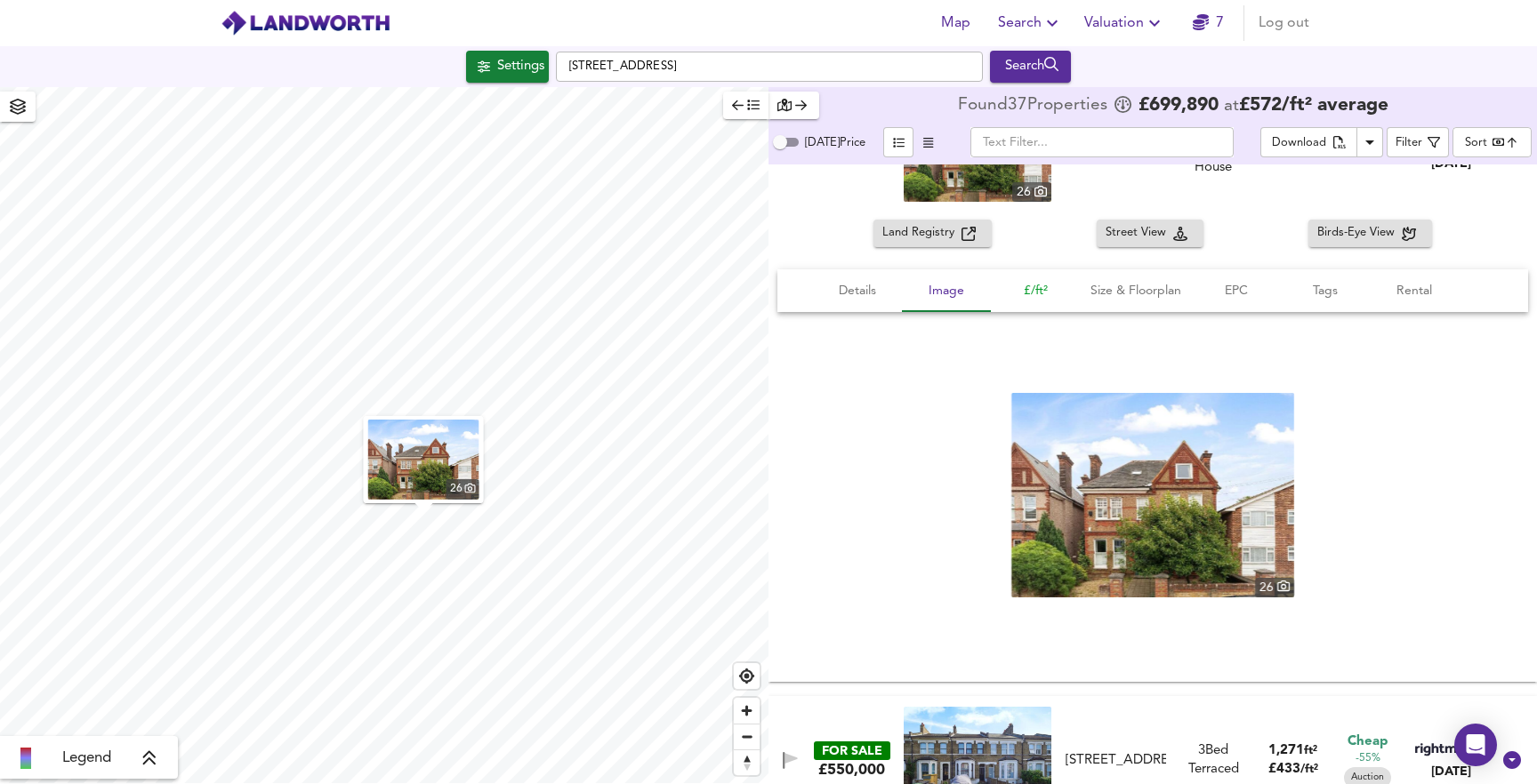
click at [1042, 285] on span "£/ft²" at bounding box center [1036, 291] width 67 height 22
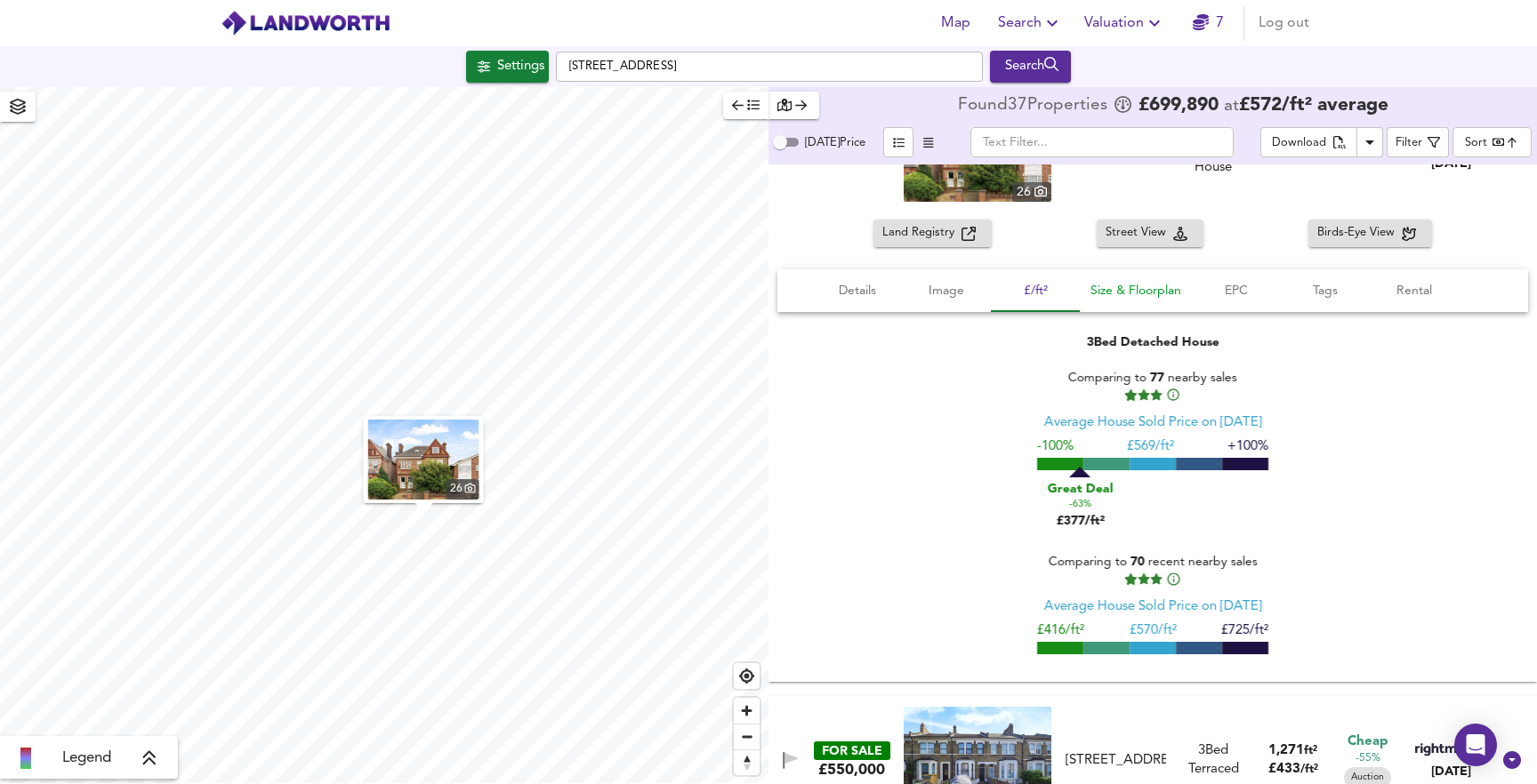
click at [1102, 292] on span "Size & Floorplan" at bounding box center [1136, 291] width 91 height 22
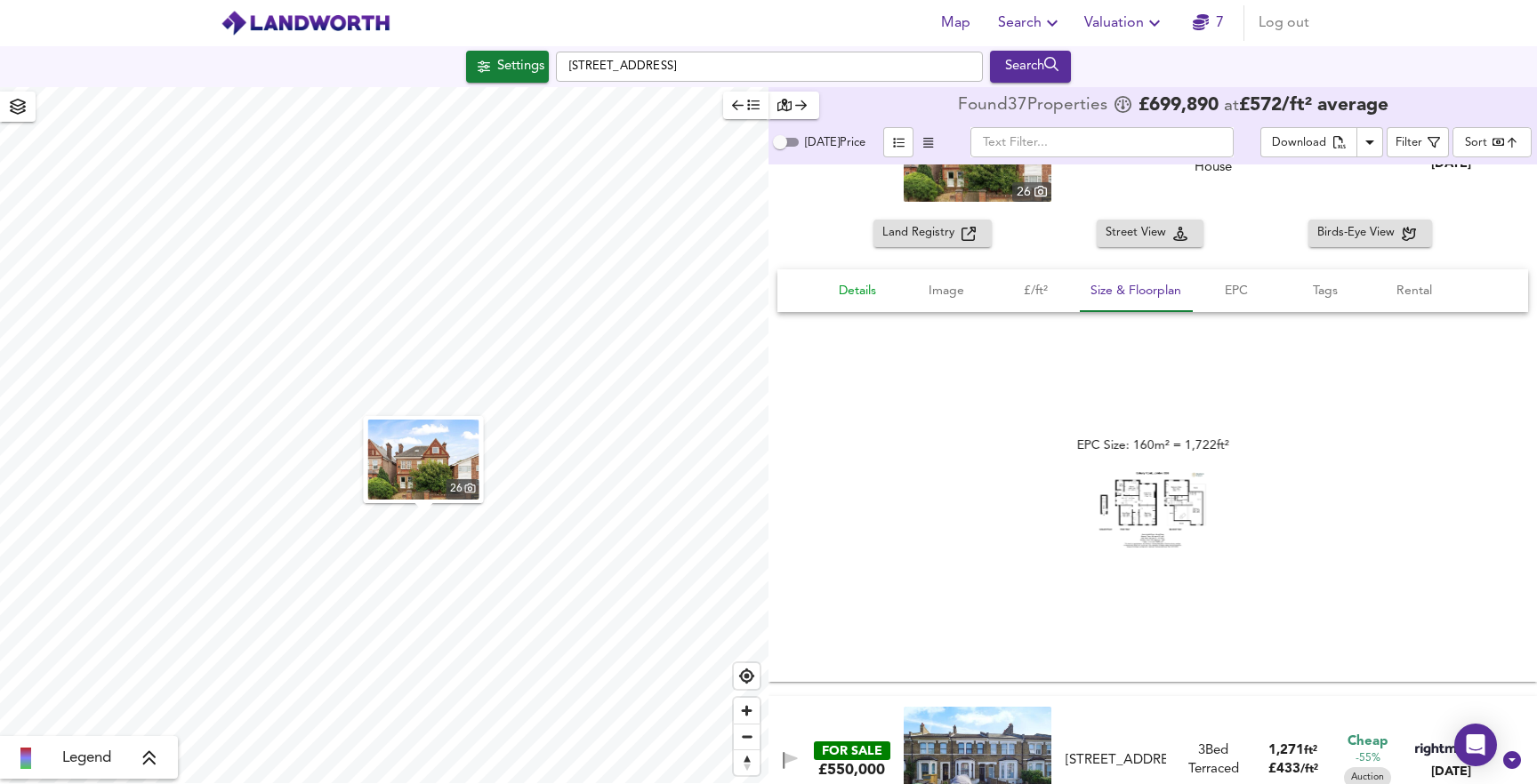
click at [870, 288] on span "Details" at bounding box center [858, 291] width 67 height 22
